Goal: Transaction & Acquisition: Book appointment/travel/reservation

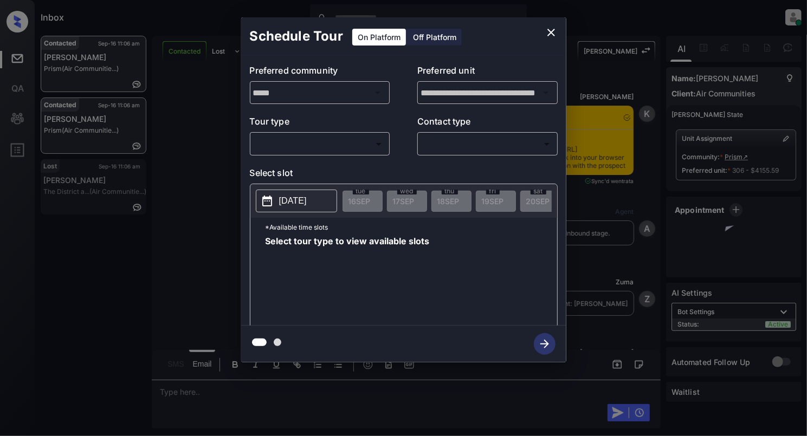
scroll to position [1703, 0]
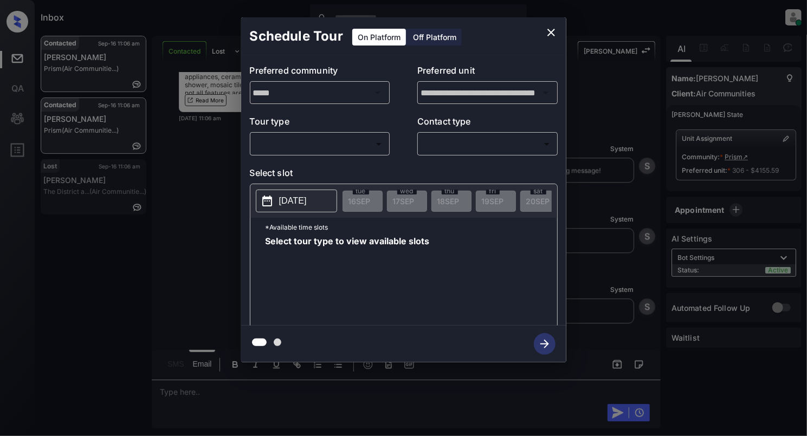
click at [319, 147] on body "Inbox [PERSON_NAME] Online Set yourself offline Set yourself on break Profile S…" at bounding box center [403, 218] width 807 height 436
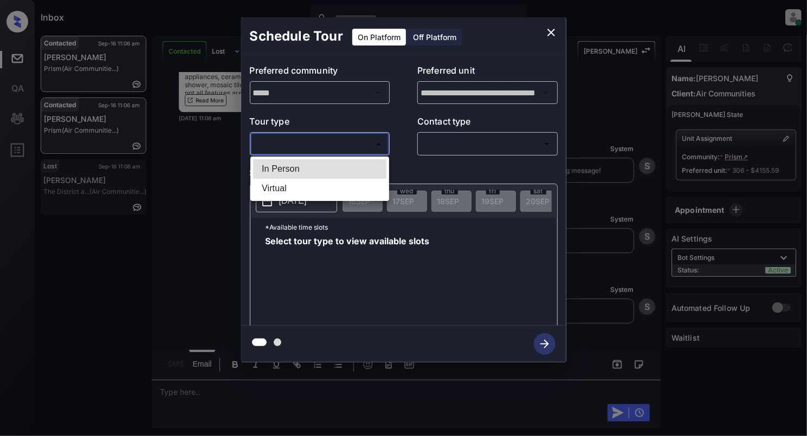
click at [295, 169] on li "In Person" at bounding box center [319, 169] width 133 height 20
type input "********"
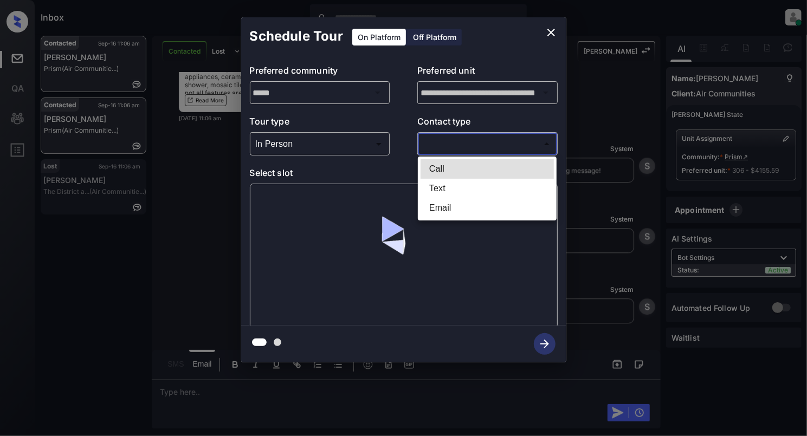
click at [449, 149] on body "Inbox [PERSON_NAME] Online Set yourself offline Set yourself on break Profile S…" at bounding box center [403, 218] width 807 height 436
click at [456, 191] on li "Text" at bounding box center [487, 189] width 133 height 20
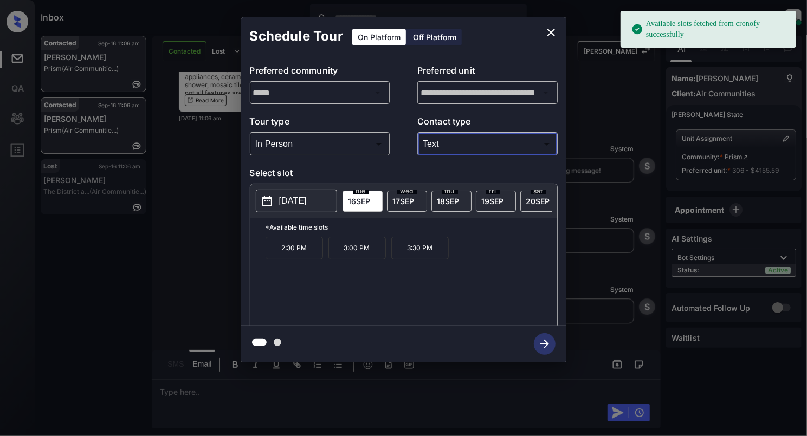
click at [445, 135] on body "Available slots fetched from cronofy successfully Inbox [PERSON_NAME] Online Se…" at bounding box center [403, 218] width 807 height 436
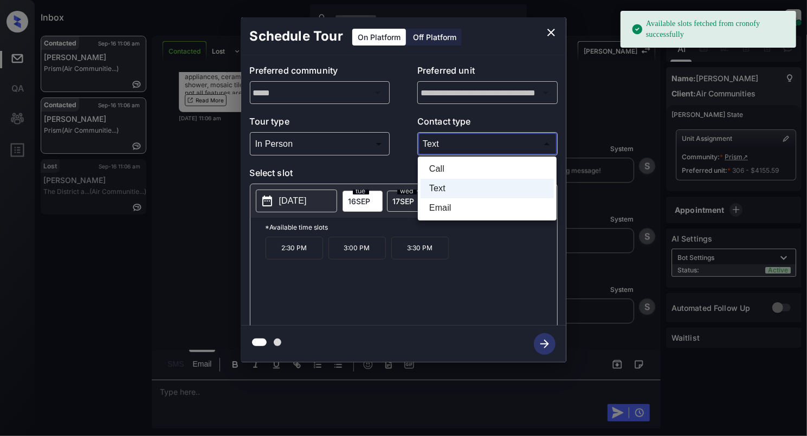
click at [453, 204] on li "Email" at bounding box center [487, 208] width 133 height 20
type input "*****"
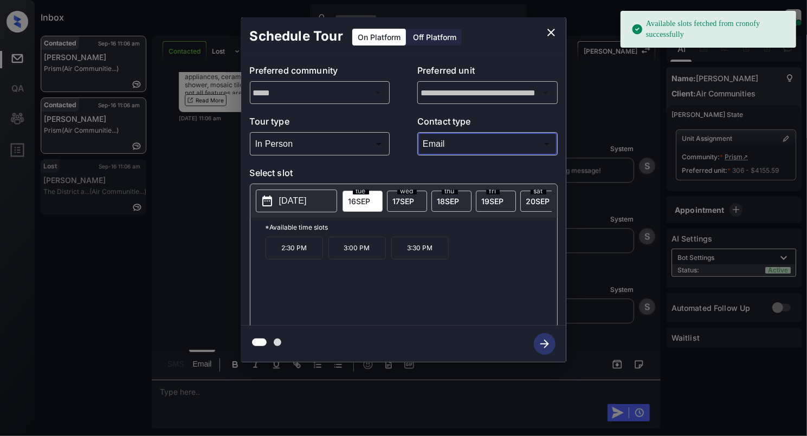
click at [304, 205] on p "[DATE]" at bounding box center [293, 201] width 28 height 13
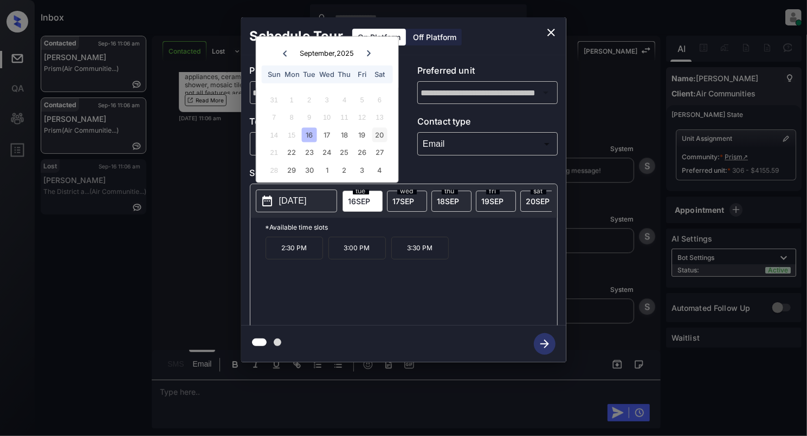
click at [375, 133] on div "20" at bounding box center [379, 134] width 15 height 15
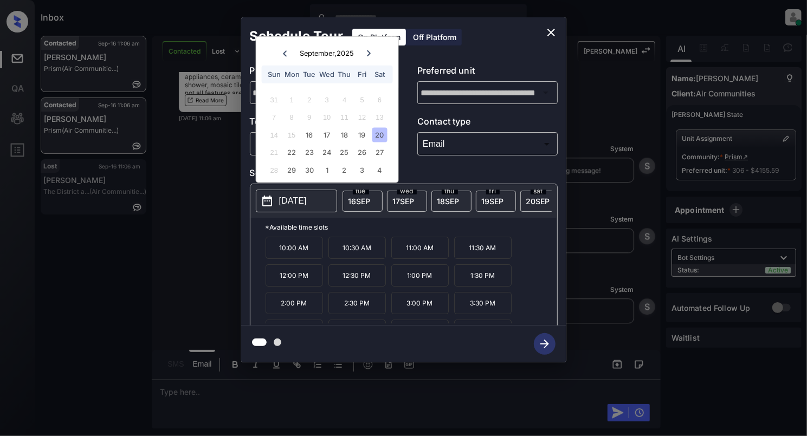
click at [311, 280] on p "12:00 PM" at bounding box center [294, 276] width 57 height 22
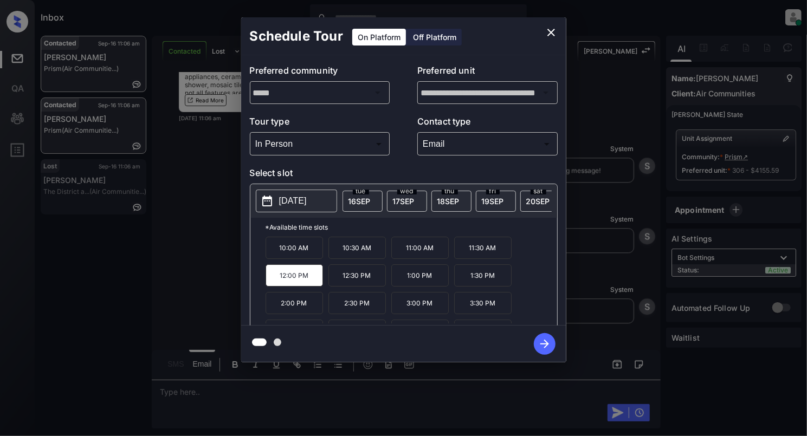
click at [546, 348] on icon "button" at bounding box center [545, 344] width 22 height 22
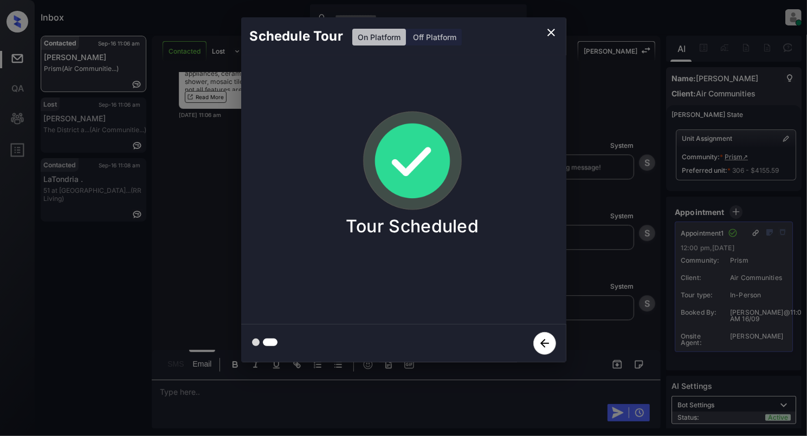
click at [551, 33] on icon "close" at bounding box center [552, 33] width 8 height 8
